Goal: Transaction & Acquisition: Purchase product/service

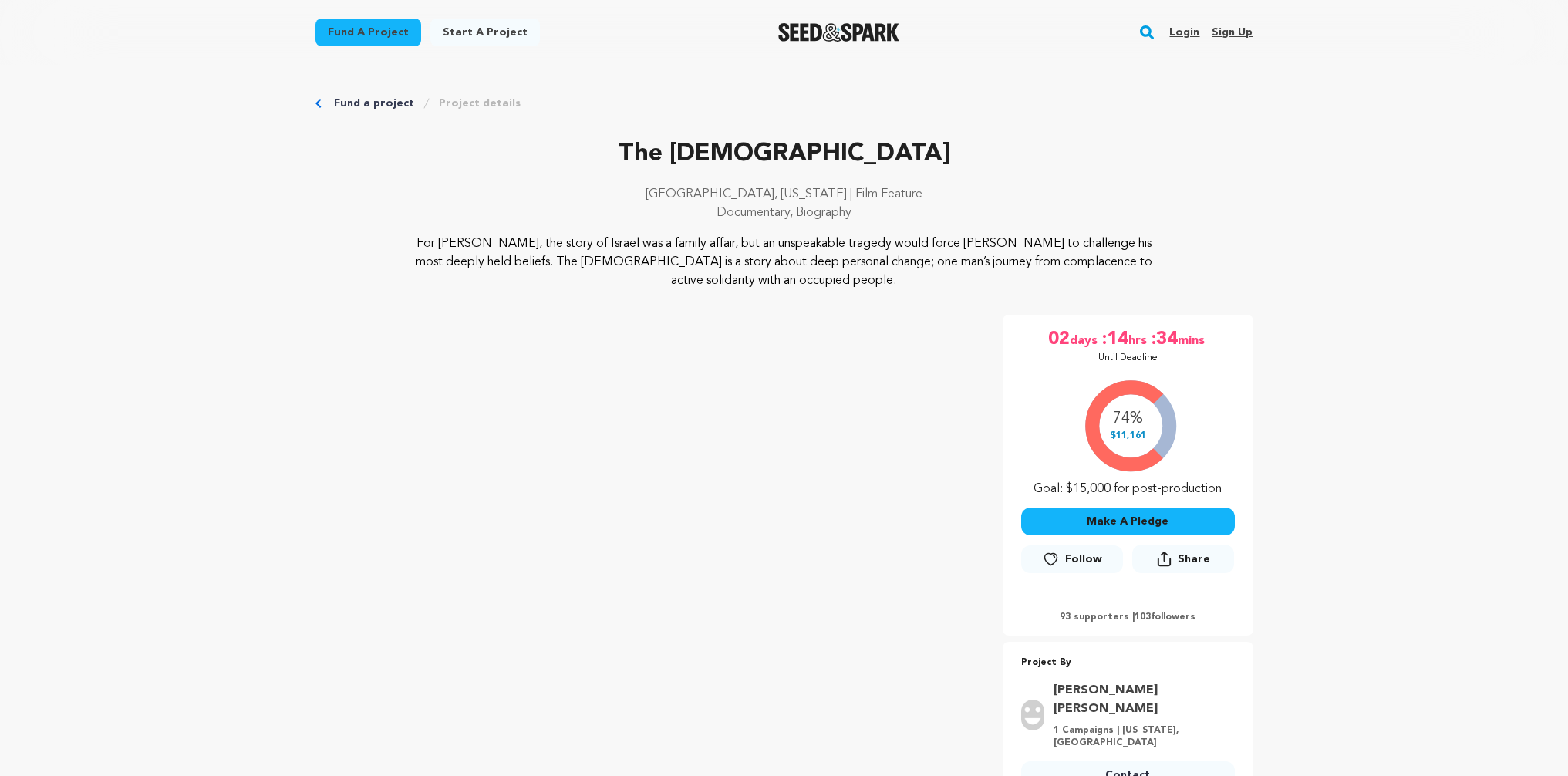
click at [855, 31] on img "Seed&Spark Homepage" at bounding box center [838, 31] width 121 height 18
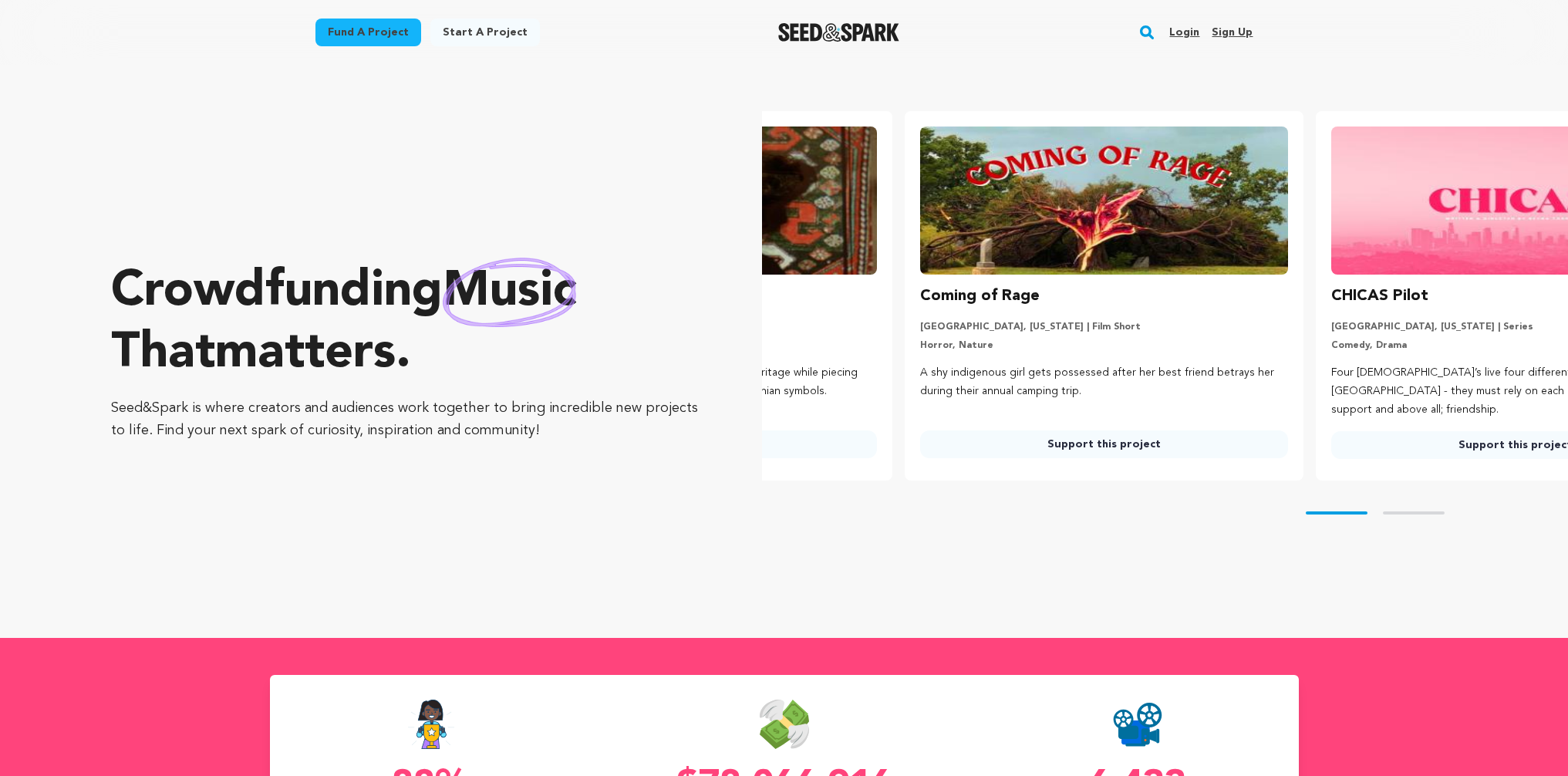
scroll to position [0, 13]
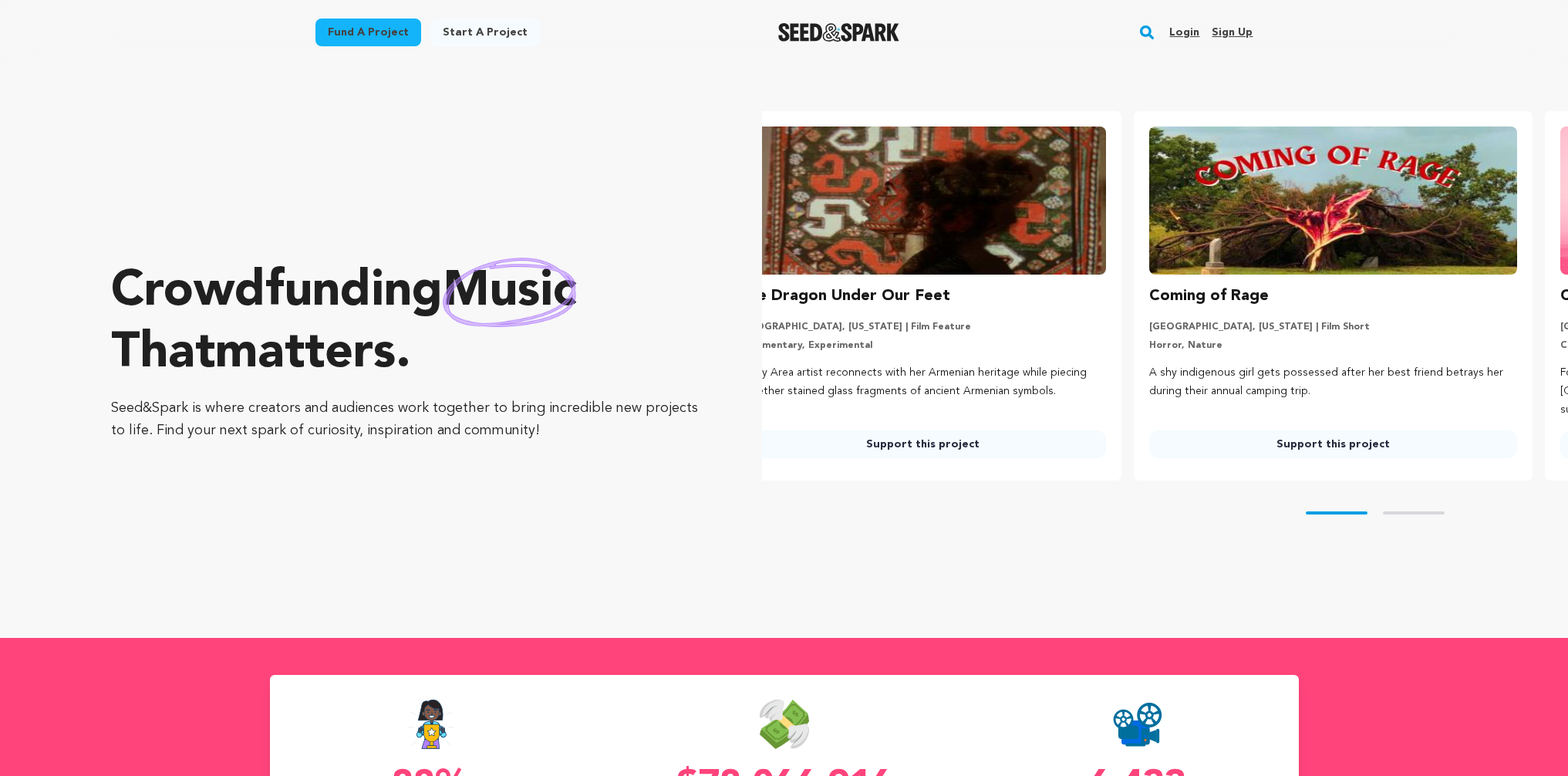
click at [344, 30] on link "Fund a project" at bounding box center [368, 31] width 106 height 28
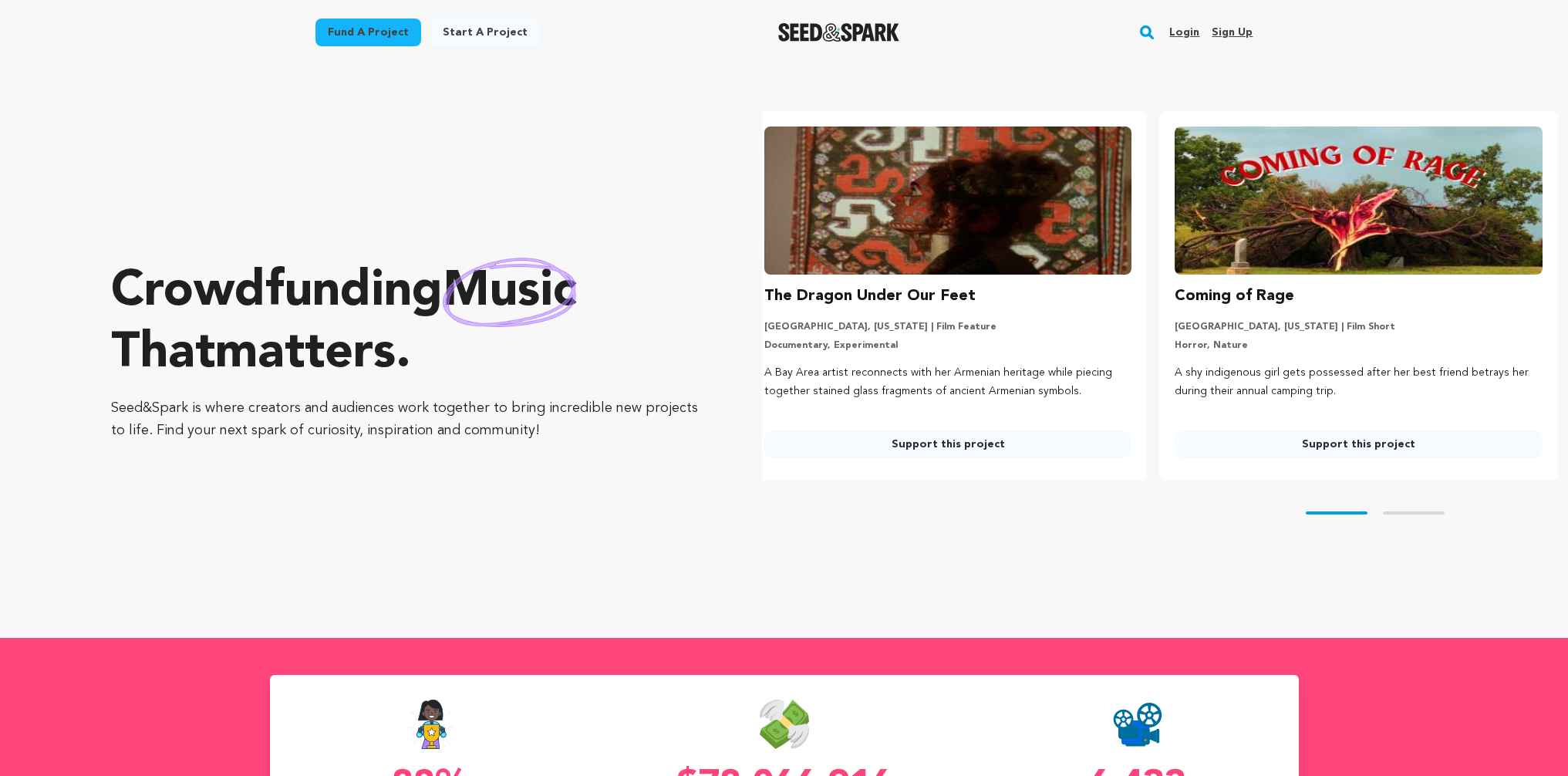
scroll to position [0, 0]
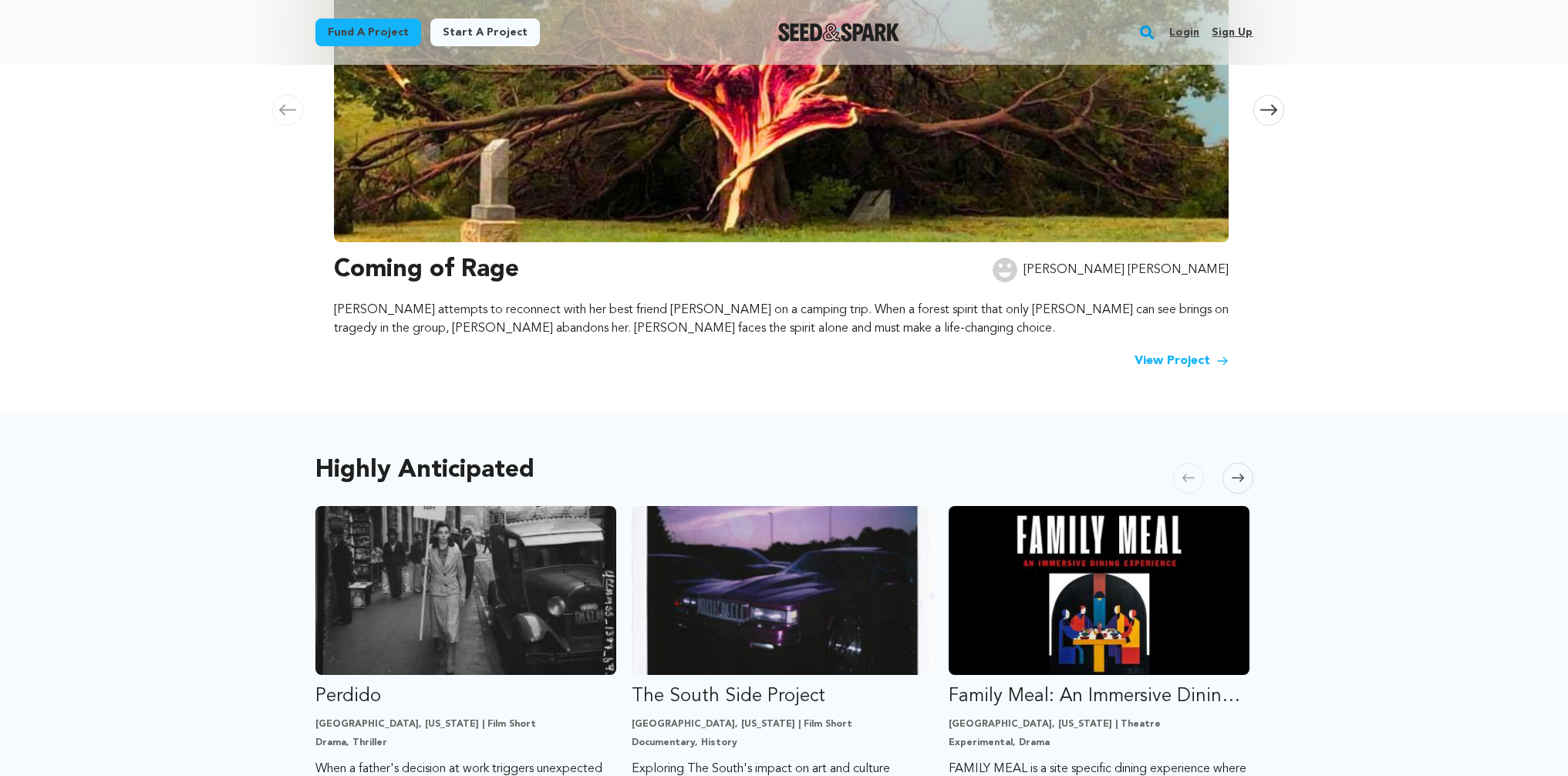
scroll to position [649, 0]
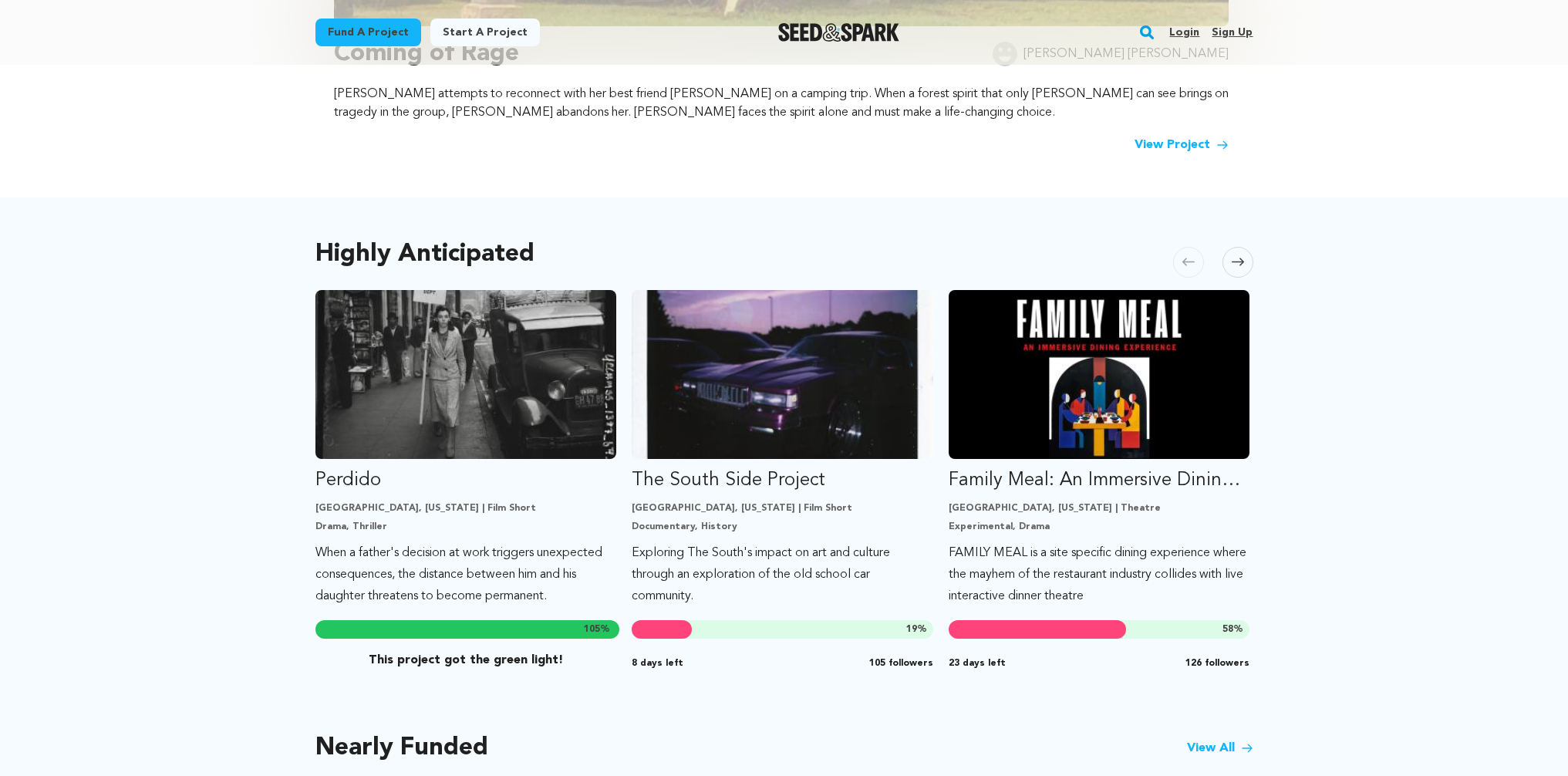
click at [1239, 261] on icon at bounding box center [1237, 262] width 12 height 8
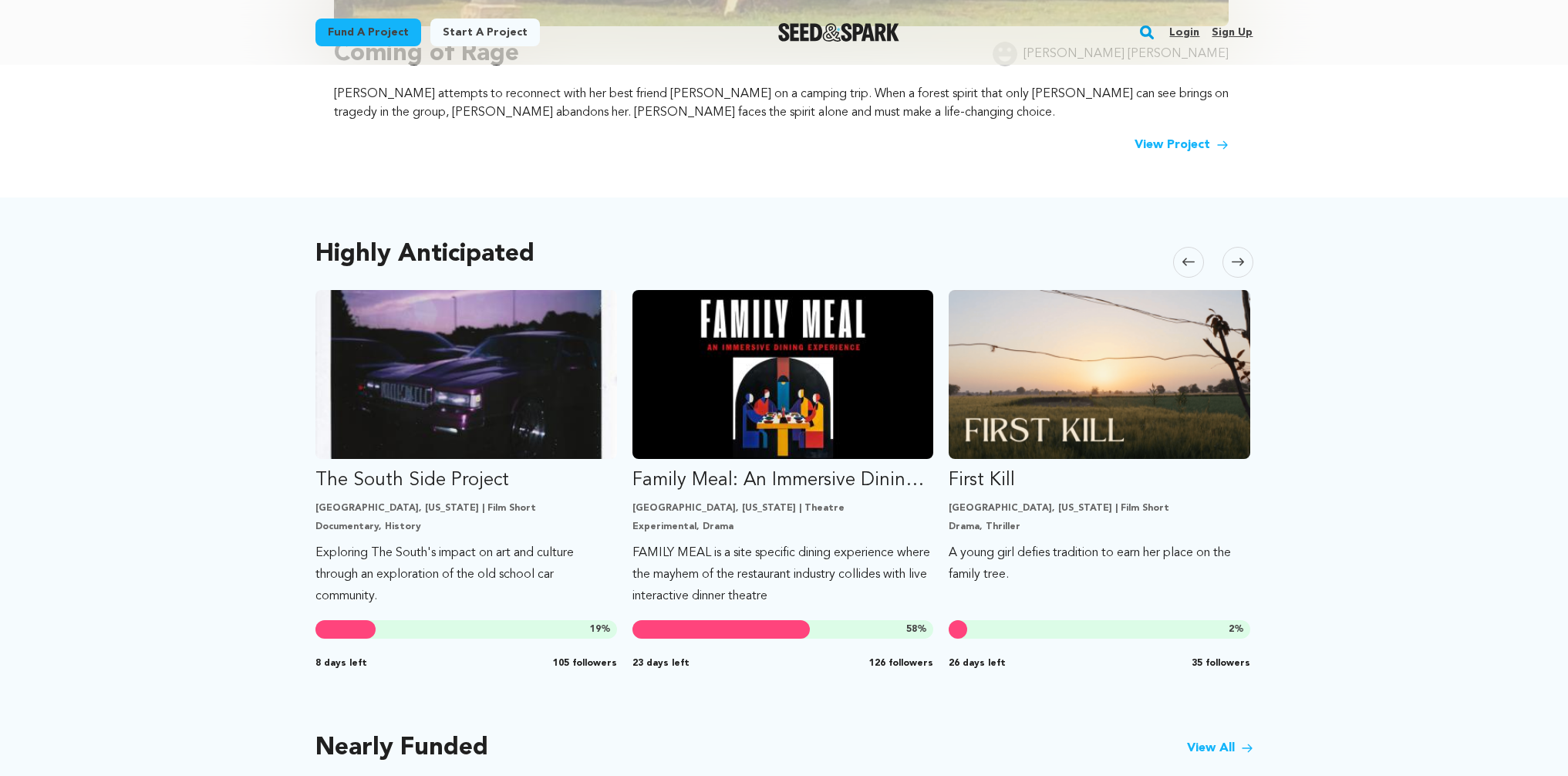
click at [1239, 261] on icon at bounding box center [1237, 262] width 12 height 8
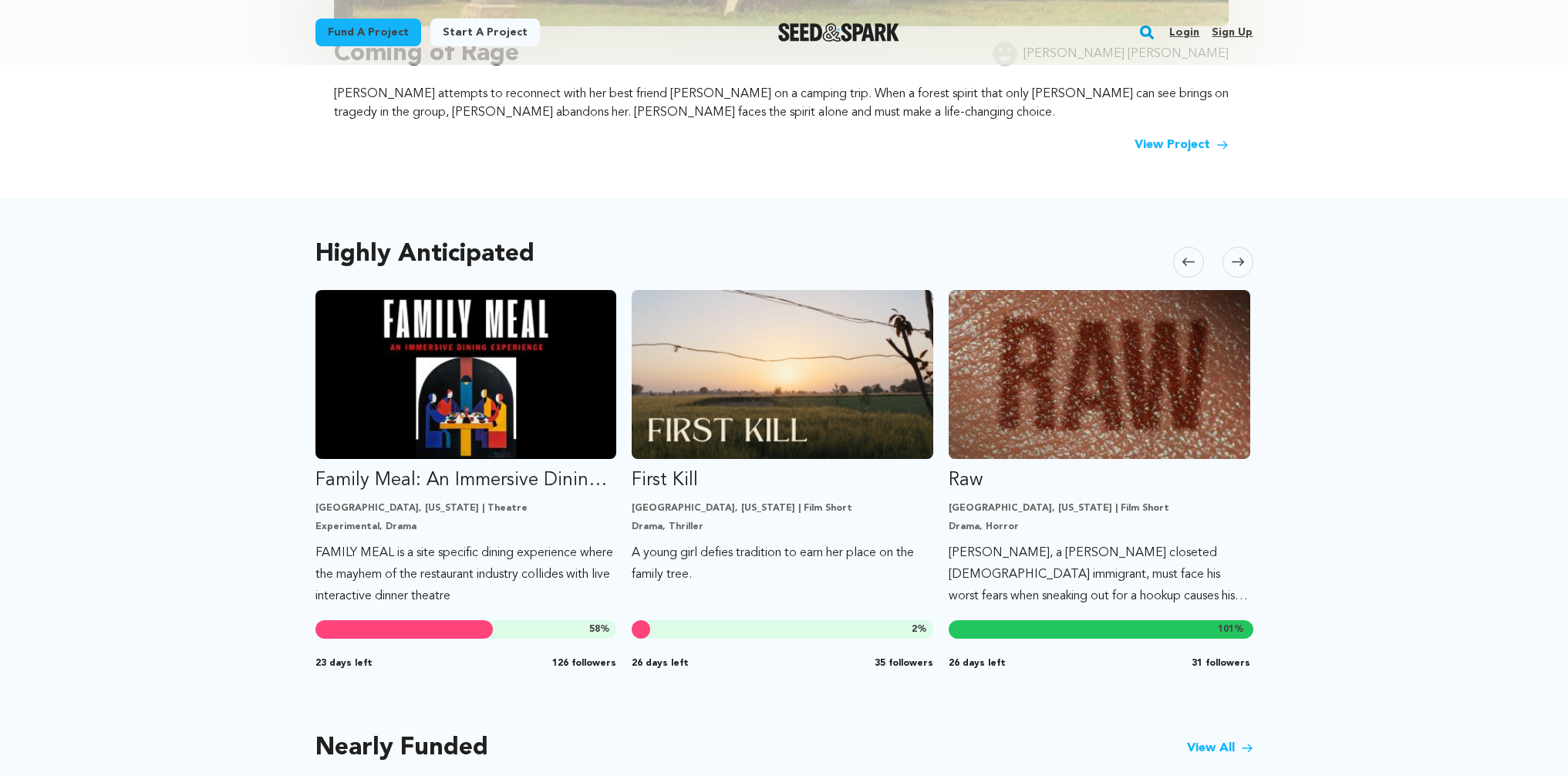
click at [1239, 261] on icon at bounding box center [1237, 262] width 12 height 8
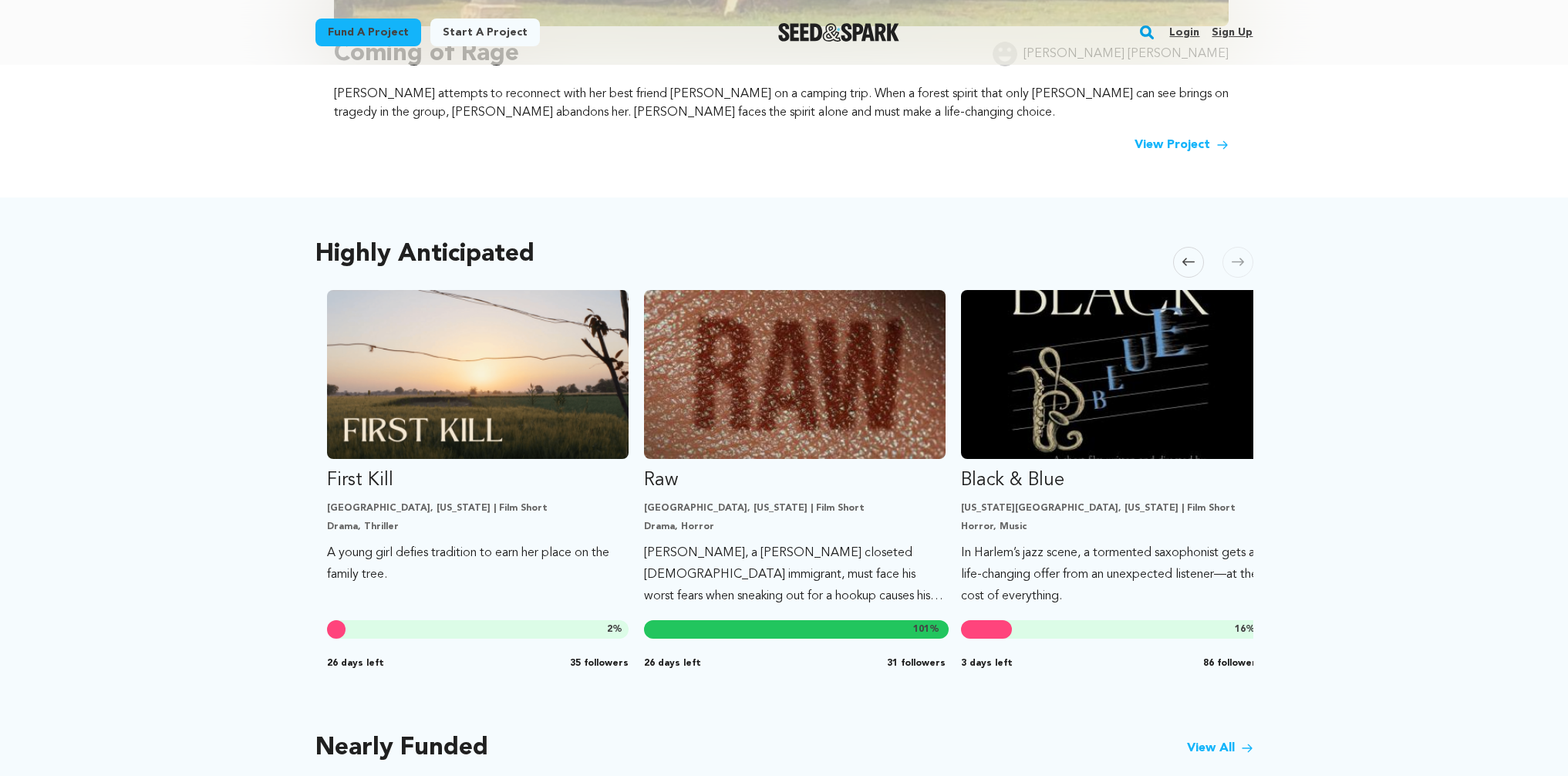
click at [1239, 261] on icon at bounding box center [1237, 262] width 12 height 8
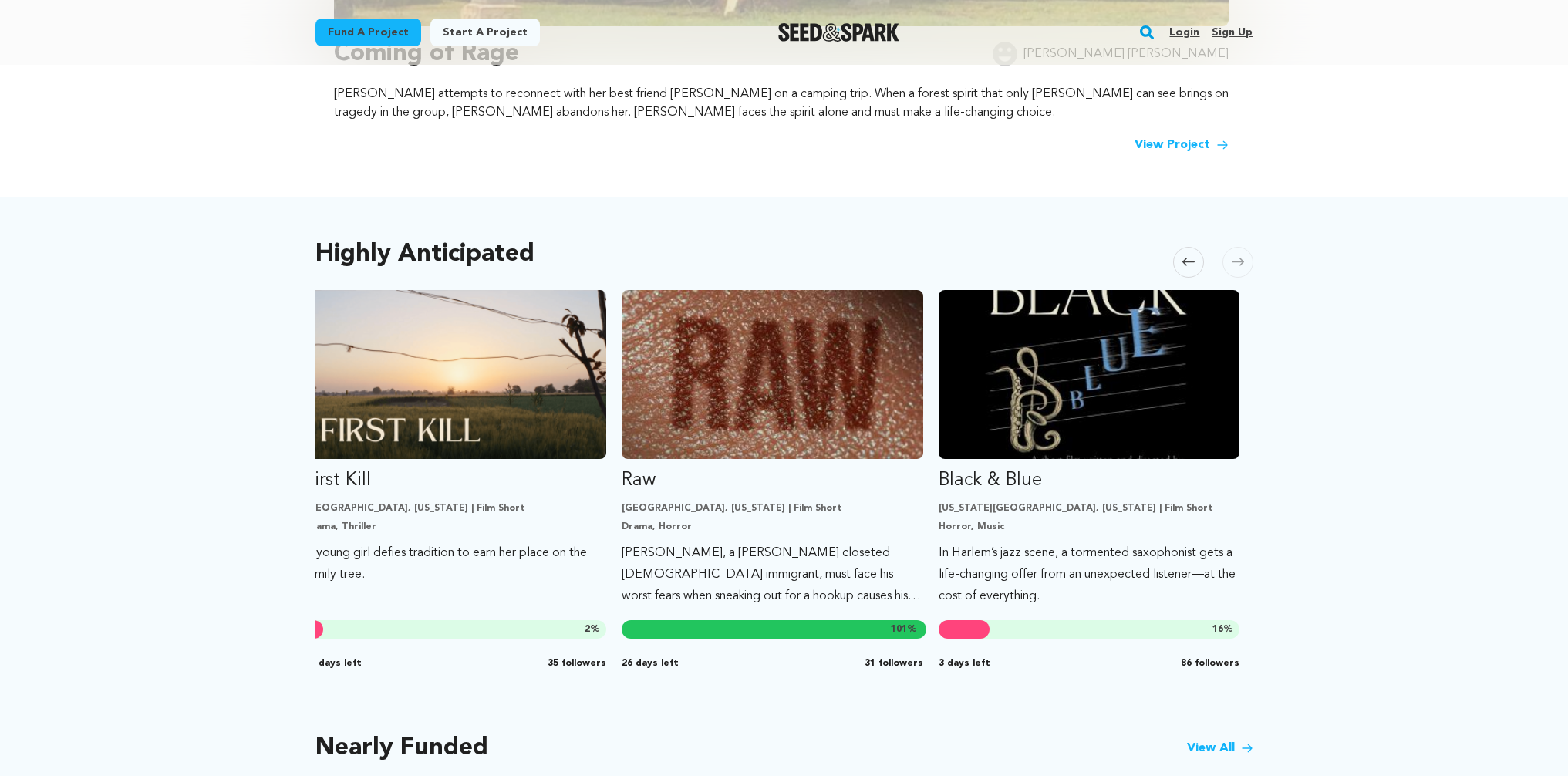
scroll to position [0, 968]
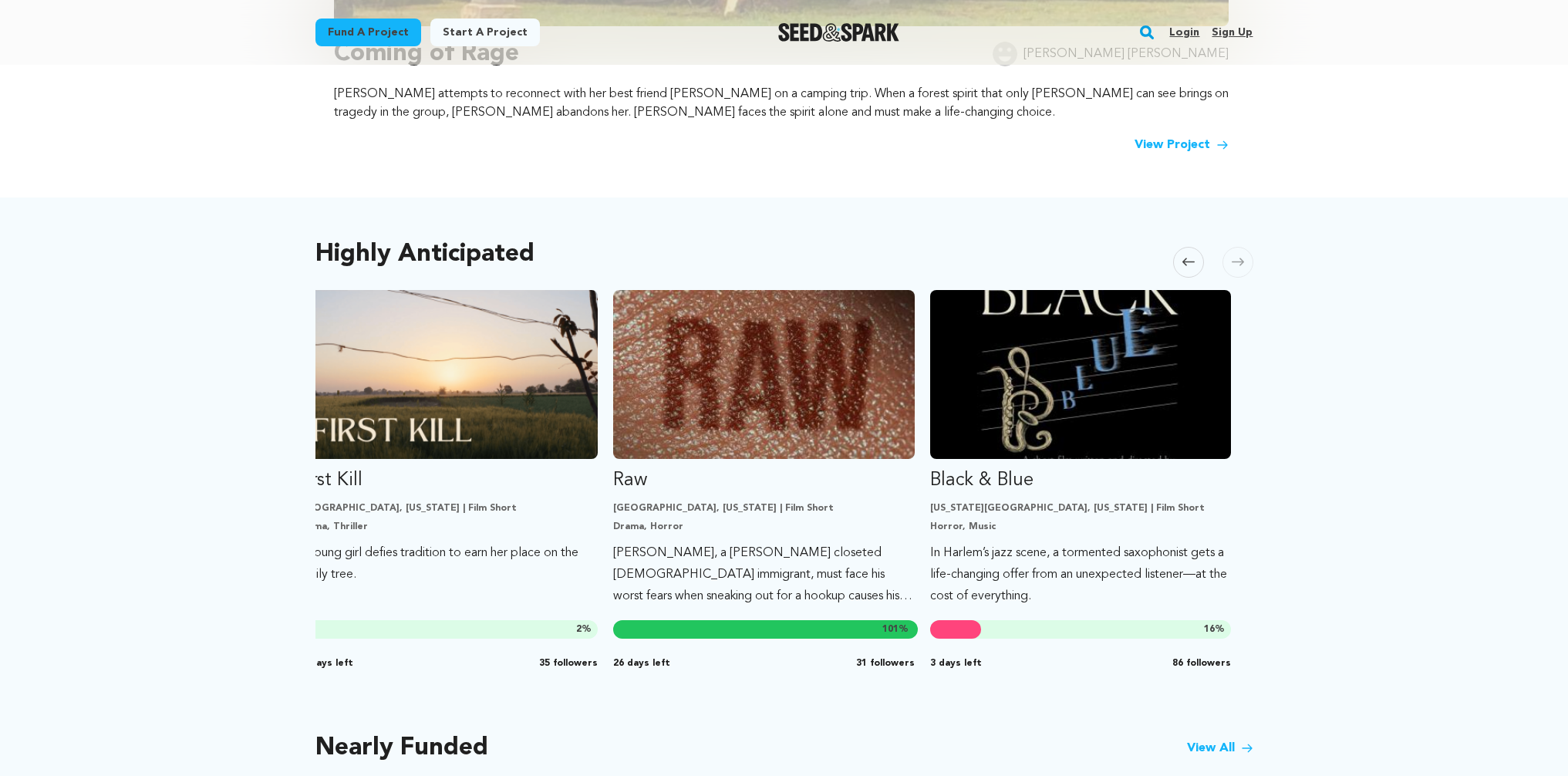
click at [1239, 261] on icon at bounding box center [1237, 262] width 12 height 8
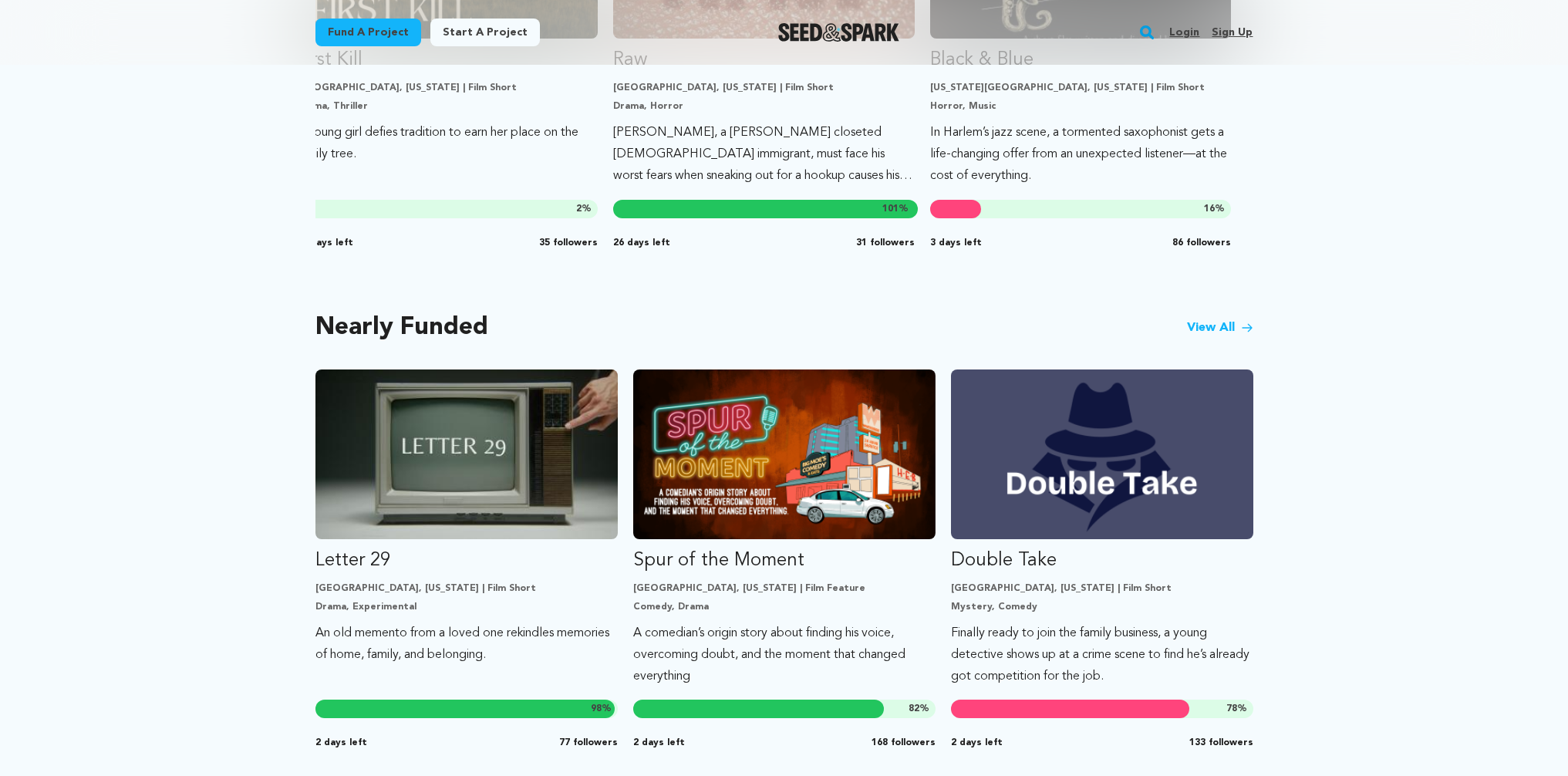
scroll to position [1153, 0]
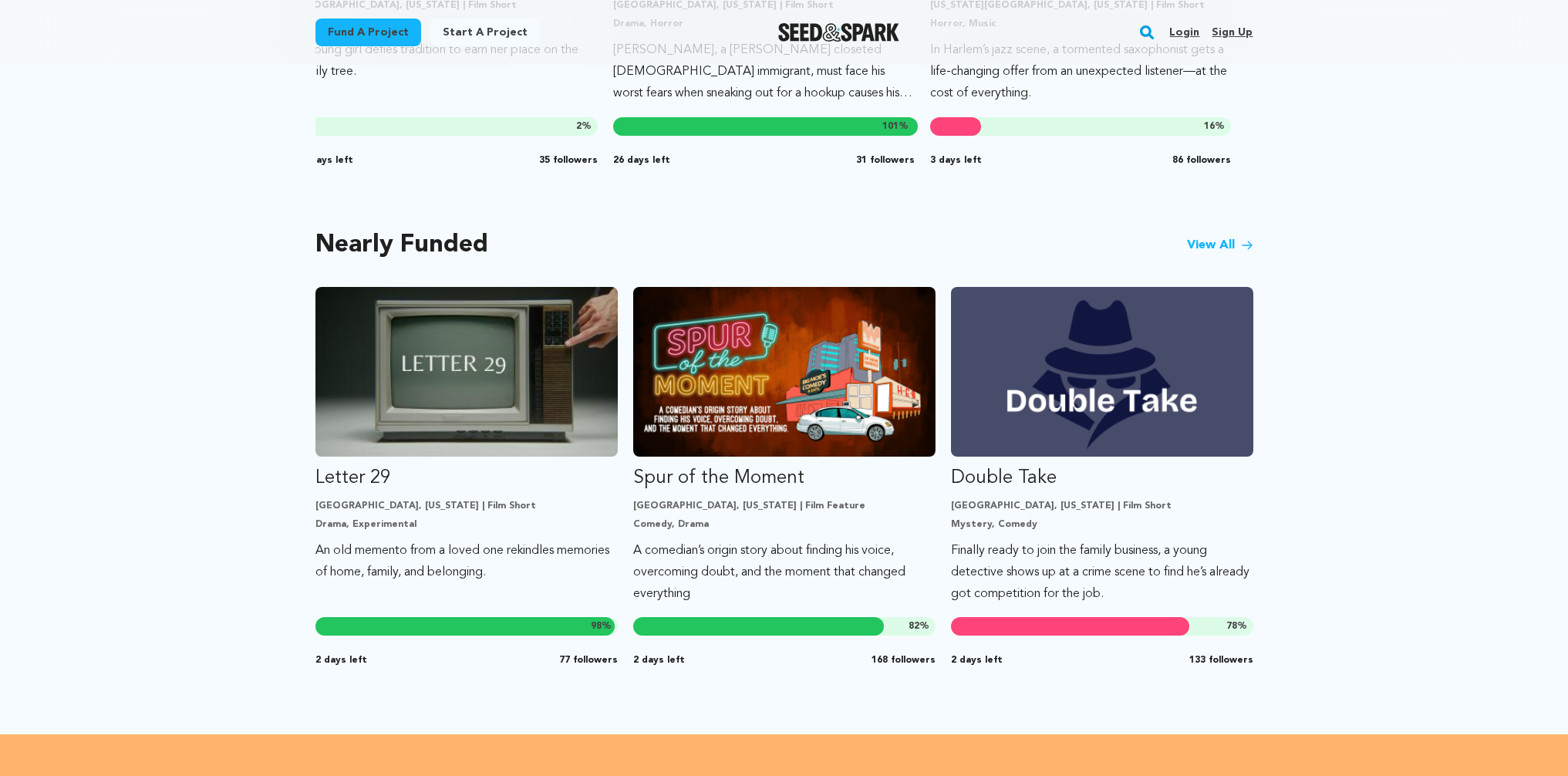
click at [1225, 244] on link "View All" at bounding box center [1220, 245] width 67 height 18
